Goal: Task Accomplishment & Management: Manage account settings

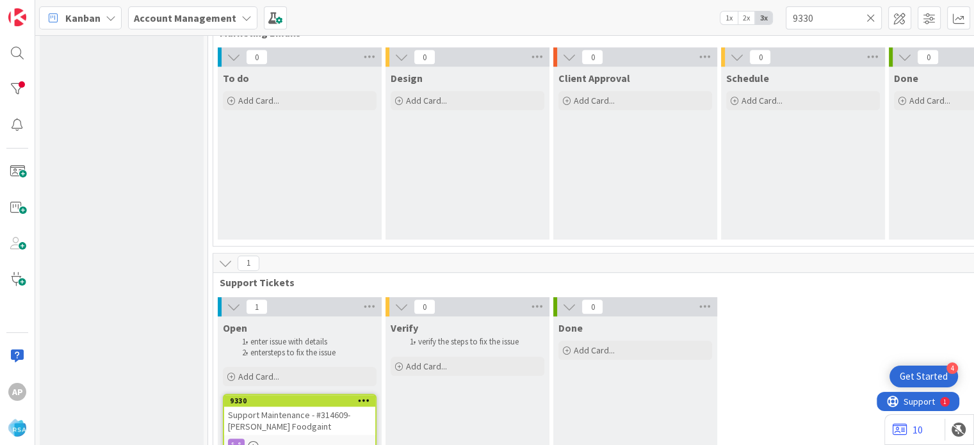
scroll to position [1018, 0]
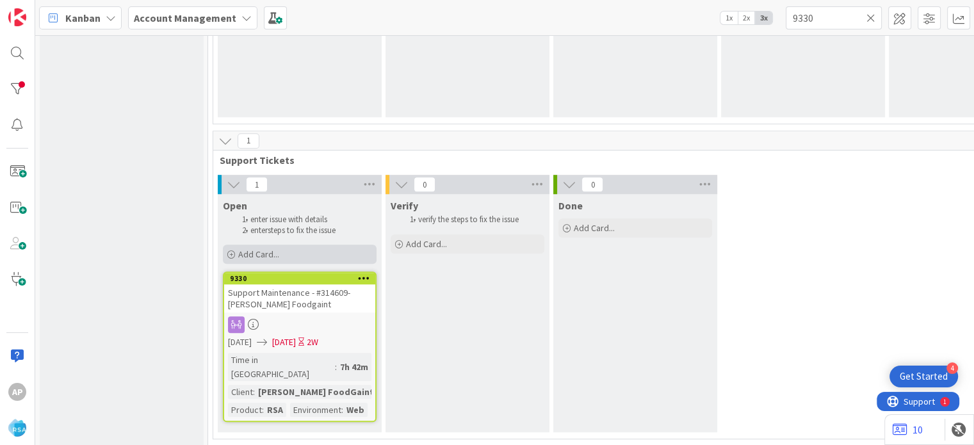
click at [293, 256] on div "Add Card..." at bounding box center [300, 254] width 154 height 19
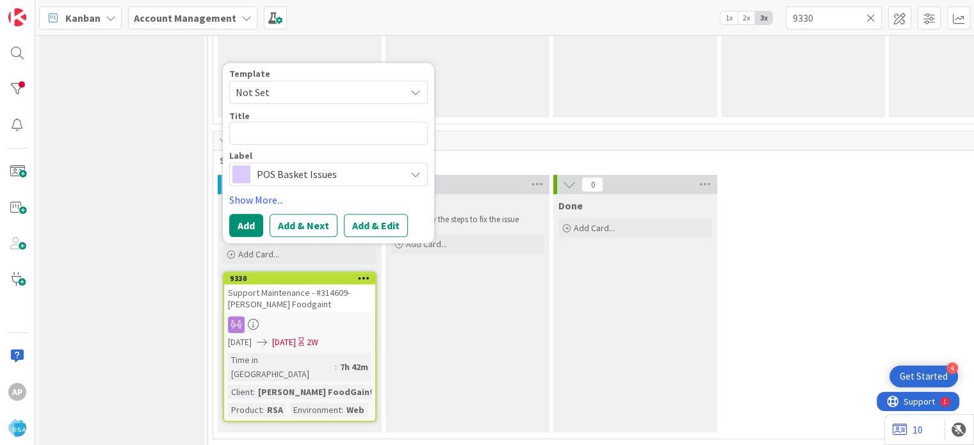
click at [318, 94] on span "Not Set" at bounding box center [316, 92] width 160 height 17
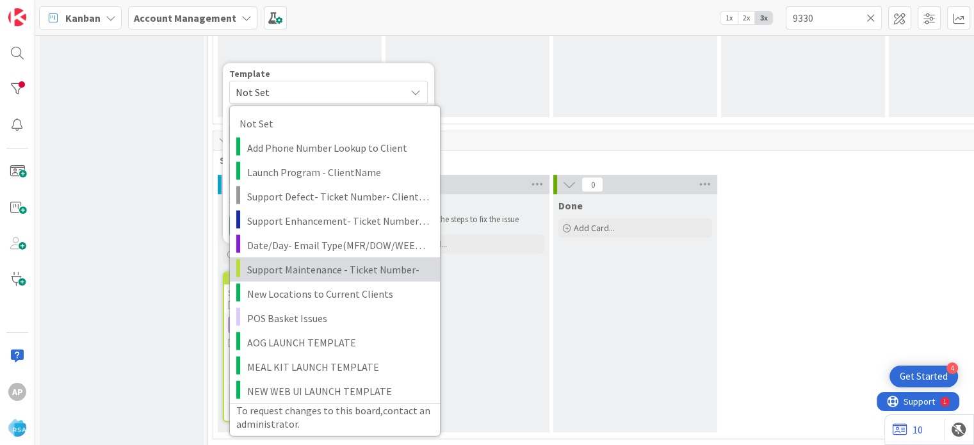
click at [338, 266] on span "Support Maintenance - Ticket Number-" at bounding box center [338, 269] width 183 height 17
type textarea "x"
type textarea "Support Maintenance - Ticket Number-"
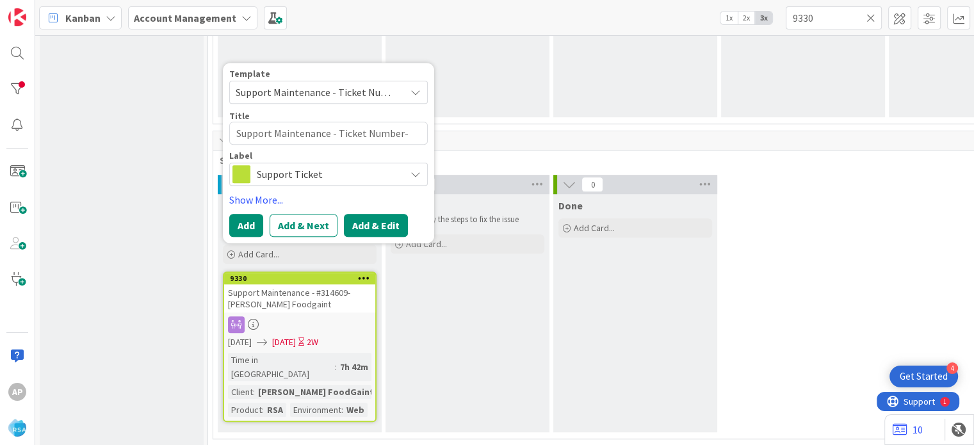
click at [390, 230] on button "Add & Edit" at bounding box center [376, 225] width 64 height 23
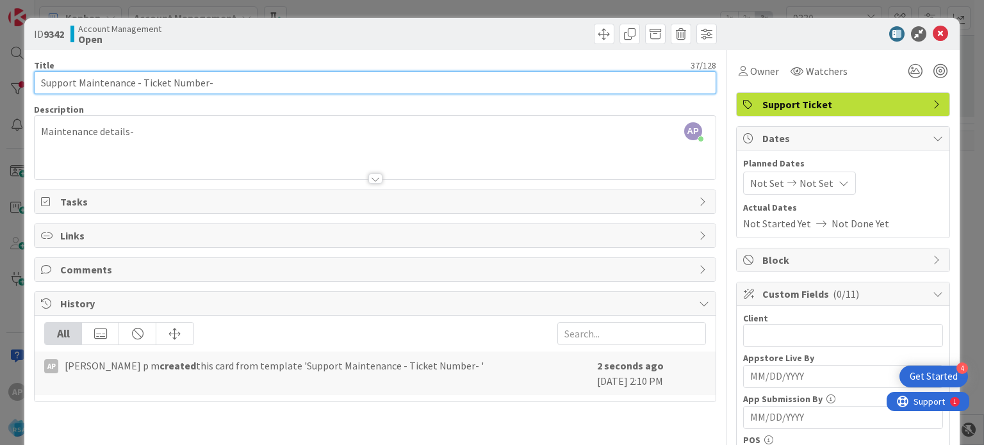
drag, startPoint x: 143, startPoint y: 81, endPoint x: 200, endPoint y: 86, distance: 57.3
click at [200, 86] on input "Support Maintenance - Ticket Number-" at bounding box center [375, 82] width 682 height 23
paste input "text"
drag, startPoint x: 163, startPoint y: 80, endPoint x: 133, endPoint y: 80, distance: 30.1
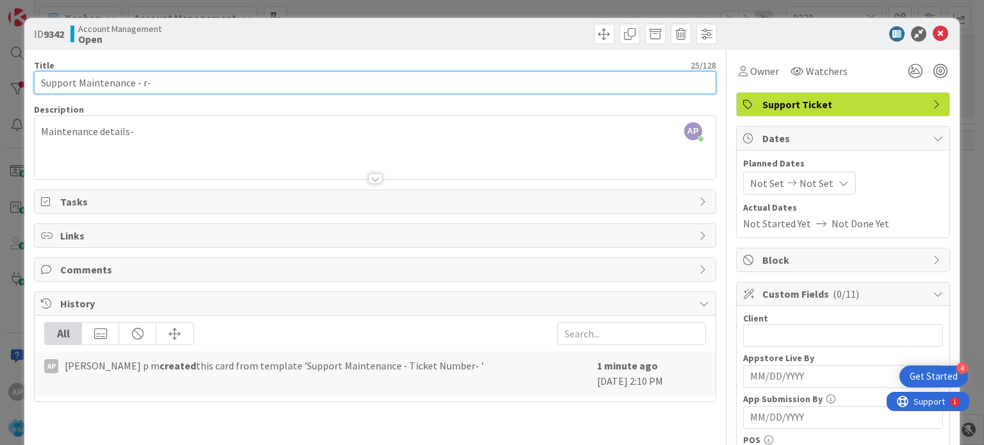
click at [133, 80] on input "Support Maintenance - r-" at bounding box center [375, 82] width 682 height 23
paste input "#314915"
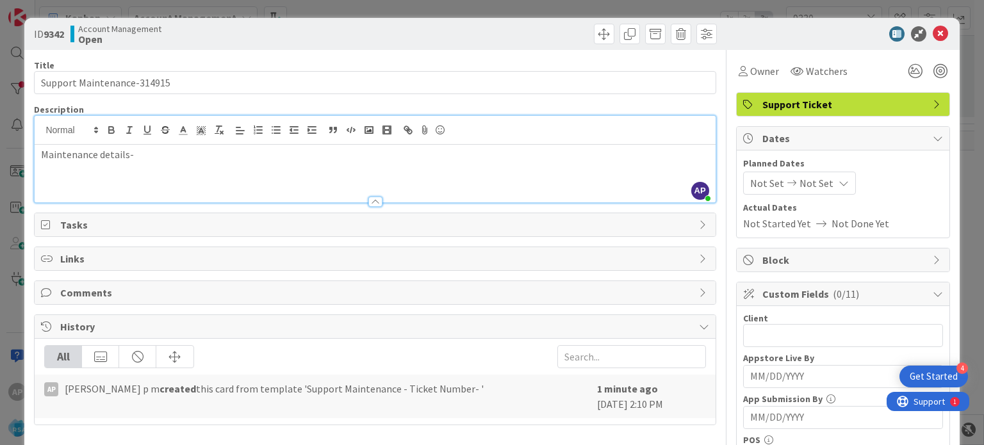
click at [146, 137] on div "AP [PERSON_NAME] p m just joined Maintenance details-" at bounding box center [375, 159] width 680 height 86
click at [159, 172] on div "Maintenance details-" at bounding box center [375, 174] width 680 height 58
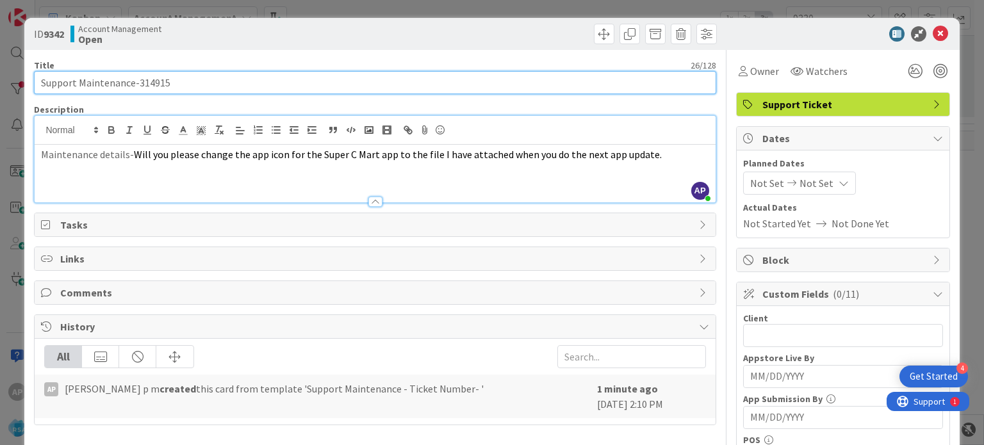
click at [209, 74] on input "Support Maintenance-314915" at bounding box center [375, 82] width 682 height 23
paste input "Super C Mart"
drag, startPoint x: 227, startPoint y: 81, endPoint x: 174, endPoint y: 80, distance: 53.2
click at [174, 80] on input "Support Maintenance-314915- Super C Mart-RSA" at bounding box center [375, 82] width 682 height 23
type input "Support Maintenance-314915- Super C Mart-RSA"
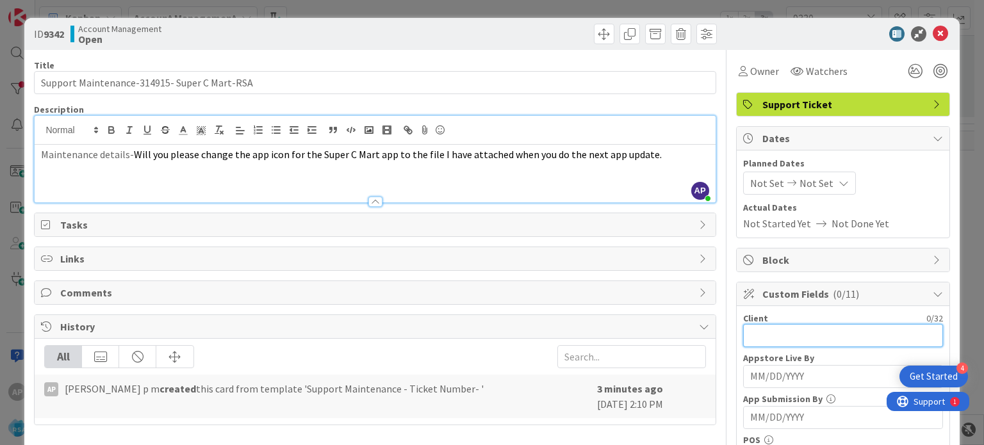
click at [761, 342] on input "text" at bounding box center [843, 335] width 200 height 23
paste input "Super C Mart"
type input "Super C Mart"
click at [756, 179] on span "Not Set" at bounding box center [767, 183] width 34 height 15
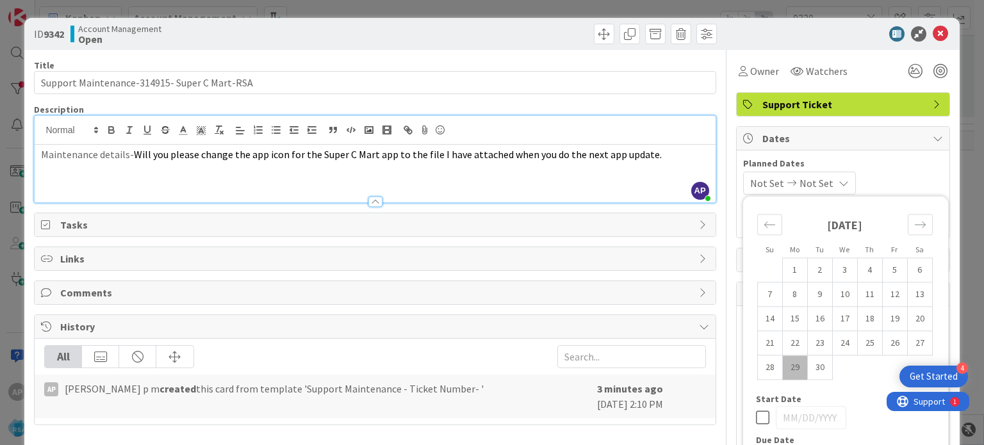
click at [784, 365] on td "29" at bounding box center [794, 368] width 25 height 24
type input "[DATE]"
click at [914, 224] on icon "Move forward to switch to the next month." at bounding box center [920, 224] width 12 height 12
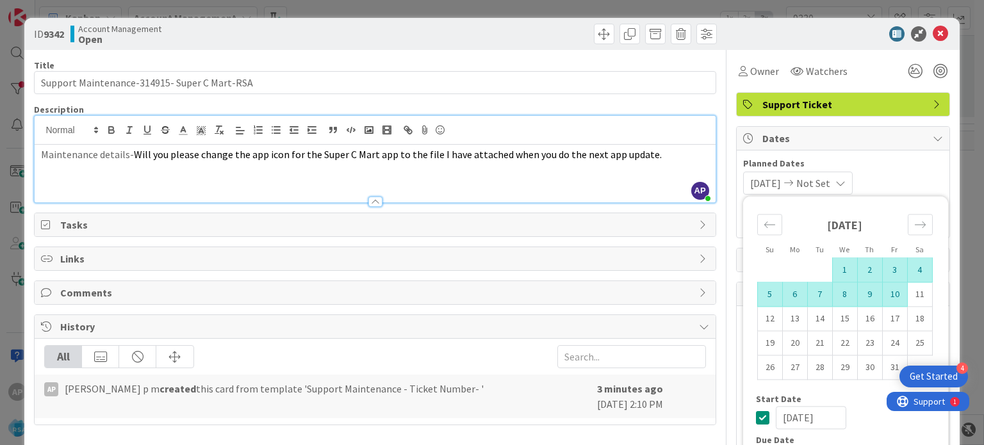
click at [882, 297] on td "10" at bounding box center [894, 295] width 25 height 24
type input "[DATE]"
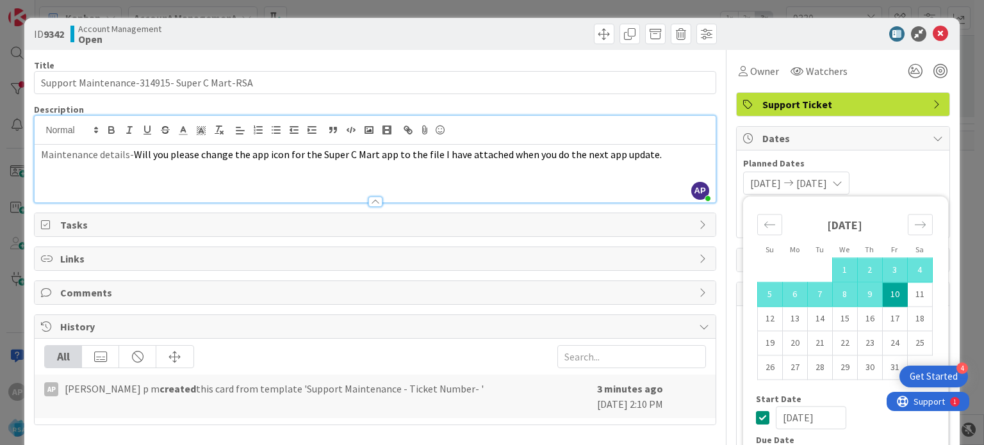
click at [616, 162] on p at bounding box center [375, 169] width 668 height 15
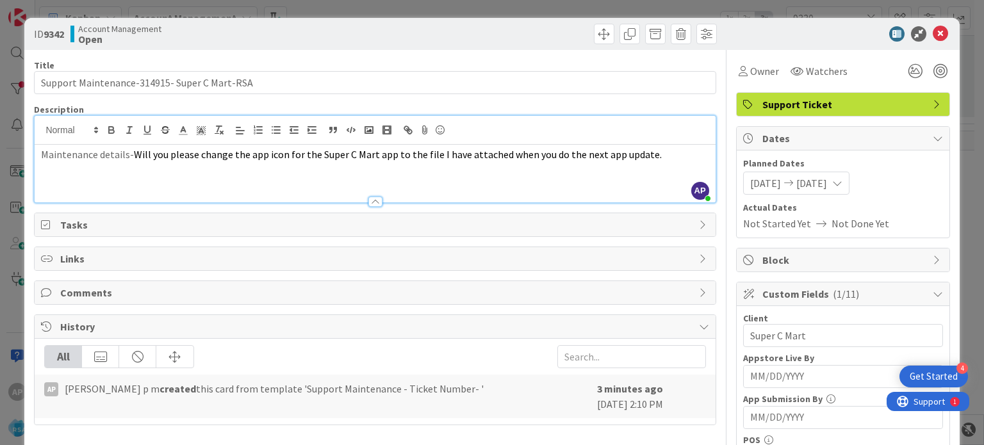
scroll to position [133, 0]
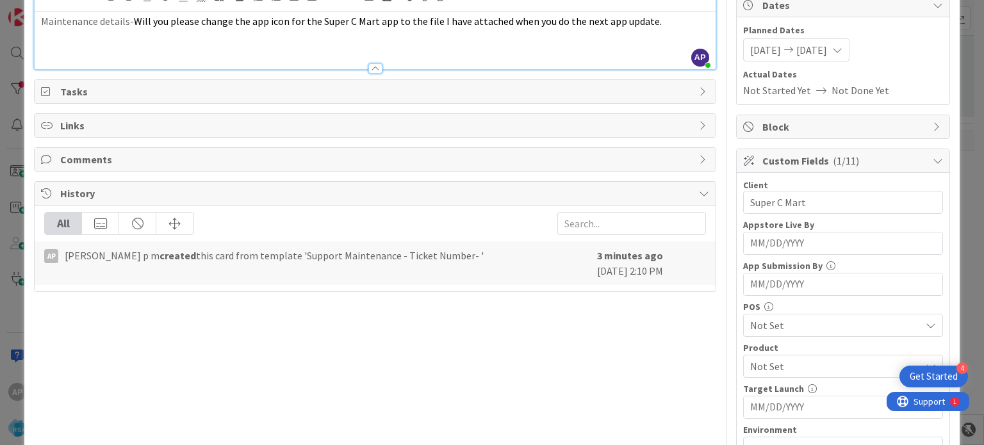
click at [765, 359] on span "Not Set" at bounding box center [835, 366] width 170 height 15
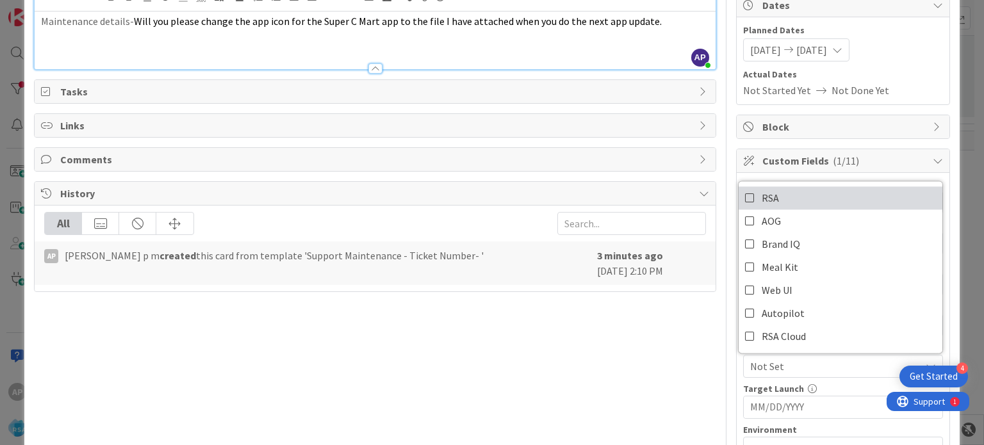
click at [762, 197] on span "RSA" at bounding box center [770, 197] width 17 height 19
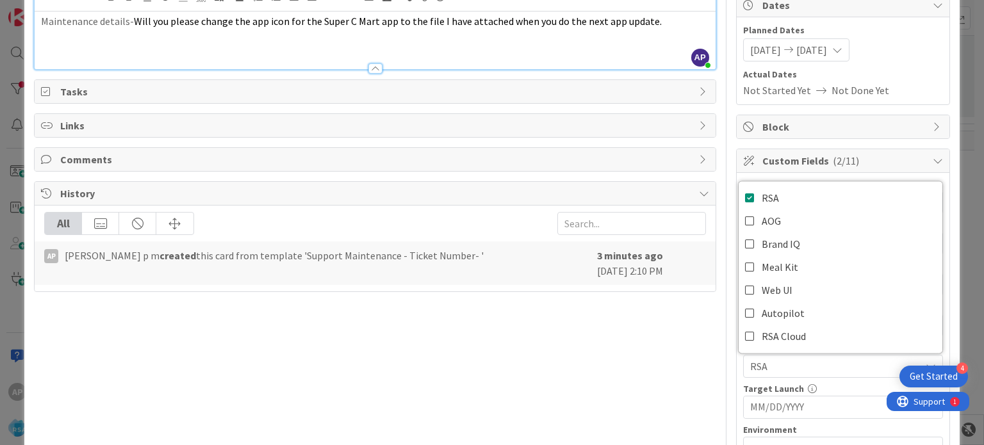
click at [637, 372] on div "Title 44 / 128 Support Maintenance-314915- Super C Mart-RSA Description AP [PER…" at bounding box center [375, 450] width 682 height 1067
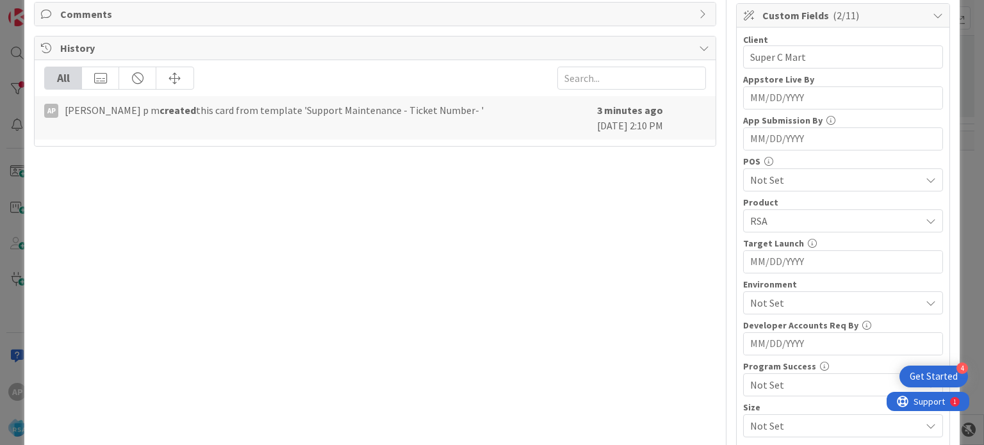
scroll to position [291, 0]
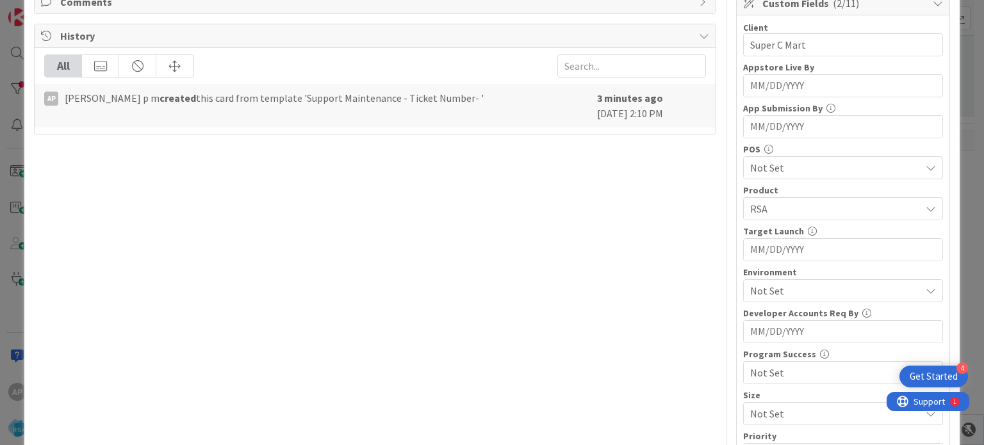
click at [759, 293] on span "Not Set" at bounding box center [835, 290] width 170 height 15
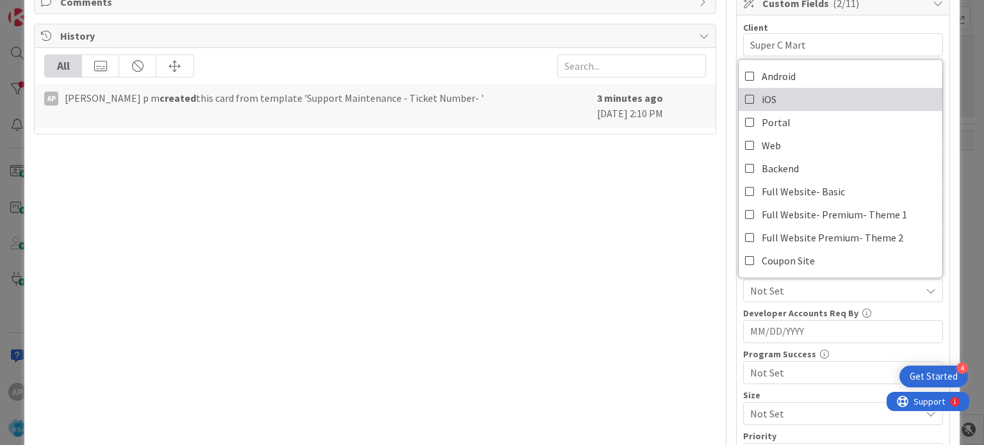
click at [747, 101] on link "iOS" at bounding box center [841, 99] width 204 height 23
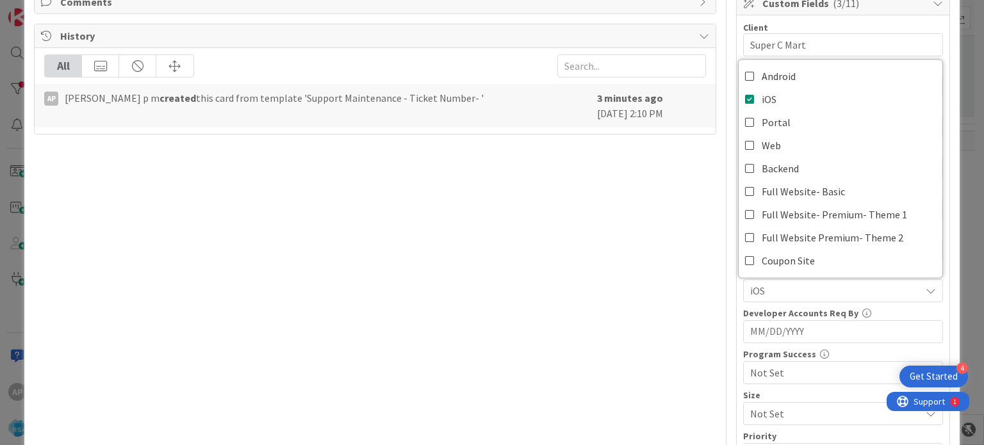
click at [748, 65] on link "Android" at bounding box center [841, 76] width 204 height 23
click at [654, 238] on div "Title 44 / 128 Support Maintenance-314915- Super C Mart-RSA Description AP [PER…" at bounding box center [375, 292] width 682 height 1067
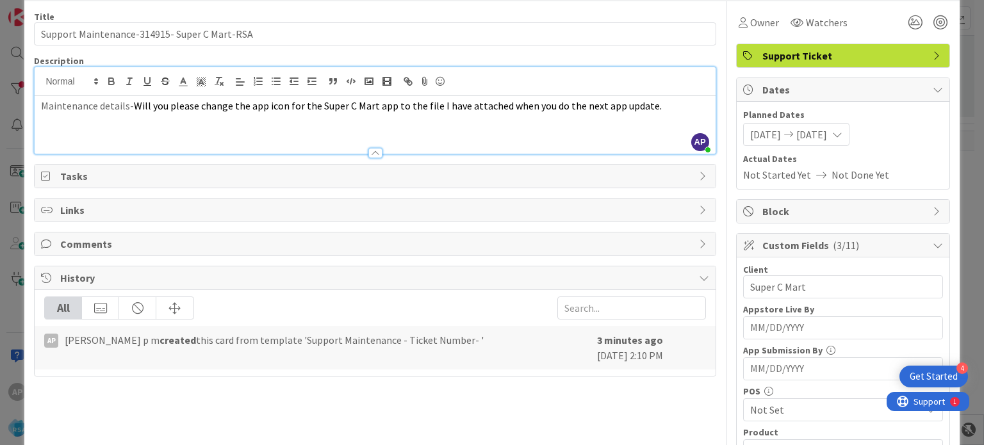
scroll to position [0, 0]
